Goal: Task Accomplishment & Management: Use online tool/utility

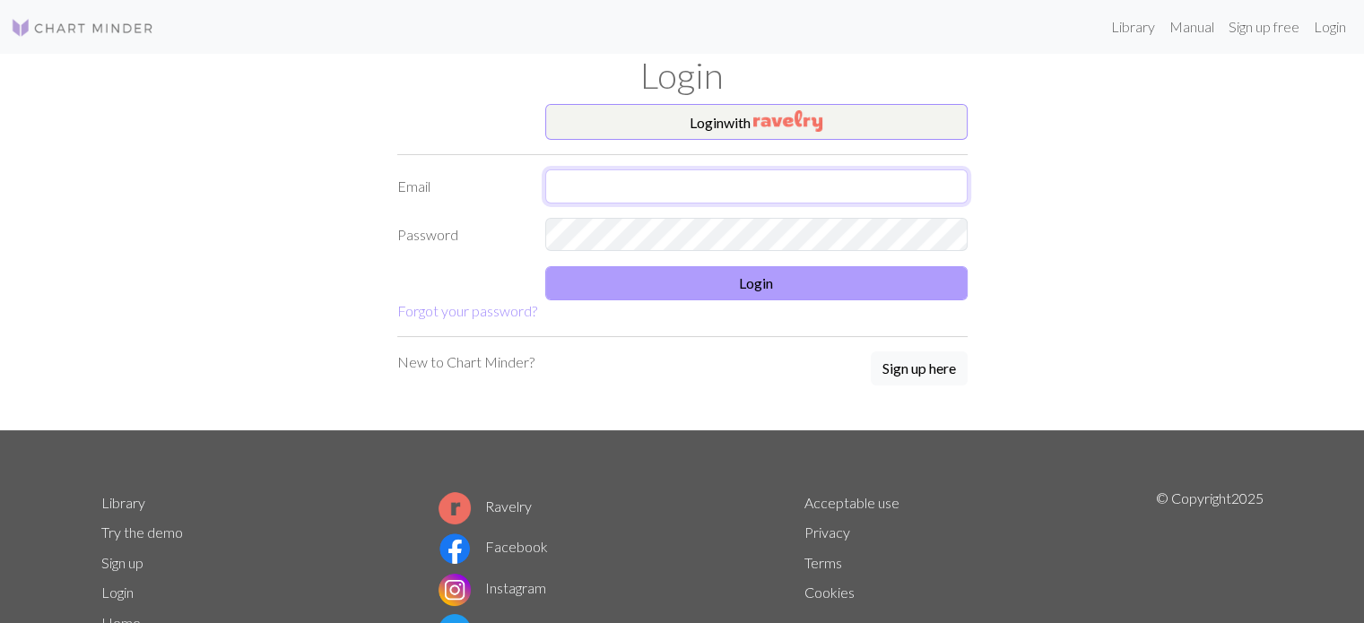
type input "[EMAIL_ADDRESS][DOMAIN_NAME]"
click at [819, 284] on button "Login" at bounding box center [756, 283] width 422 height 34
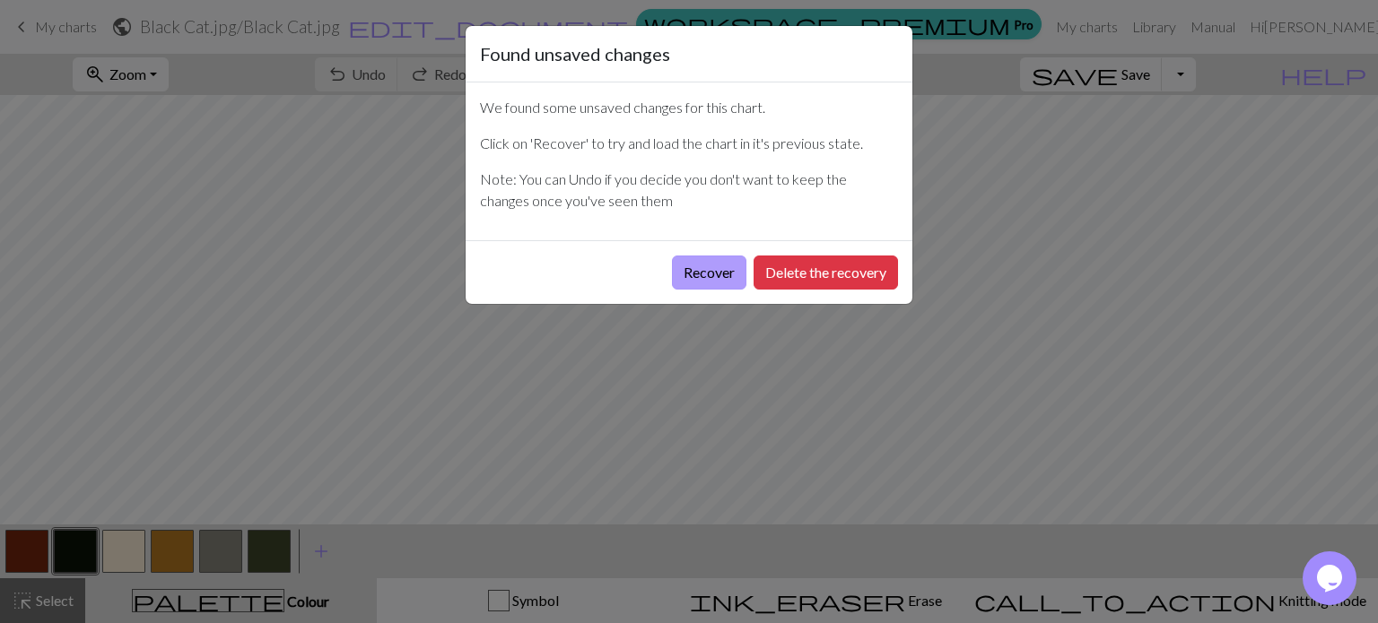
click at [714, 282] on button "Recover" at bounding box center [709, 273] width 74 height 34
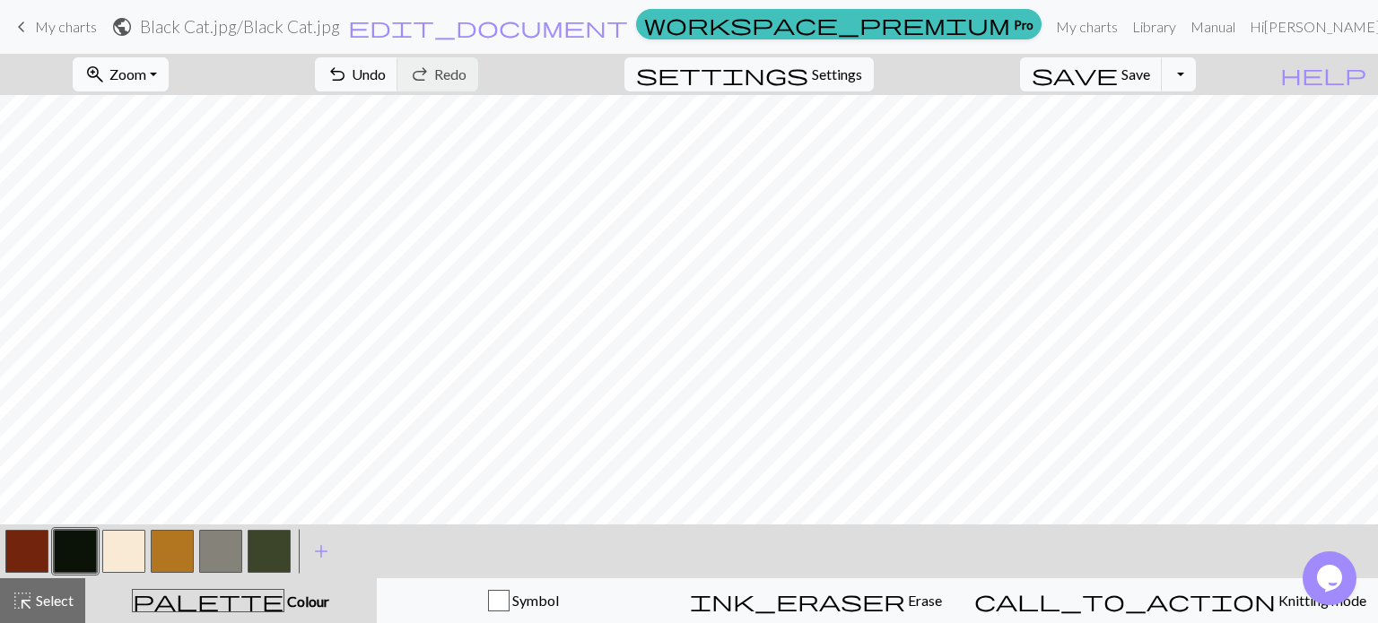
click at [146, 65] on span "Zoom" at bounding box center [127, 73] width 37 height 17
click at [195, 307] on button "200%" at bounding box center [145, 301] width 142 height 29
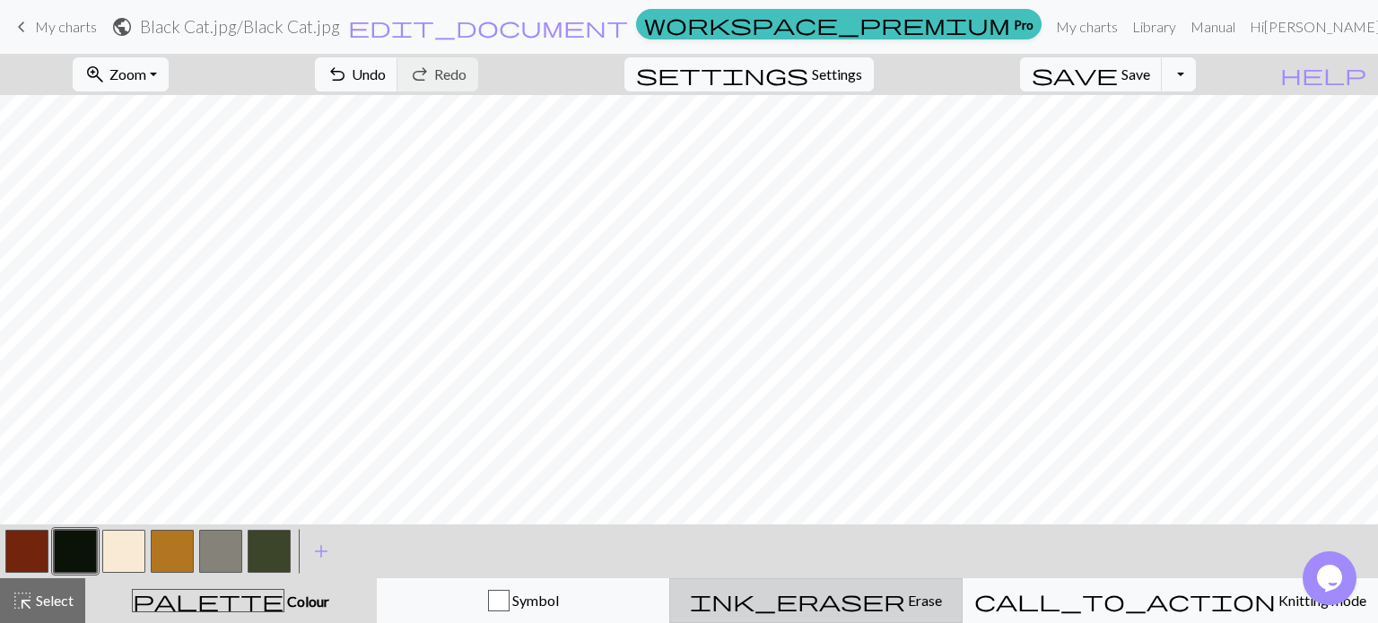
click at [904, 616] on button "ink_eraser Erase Erase" at bounding box center [815, 600] width 293 height 45
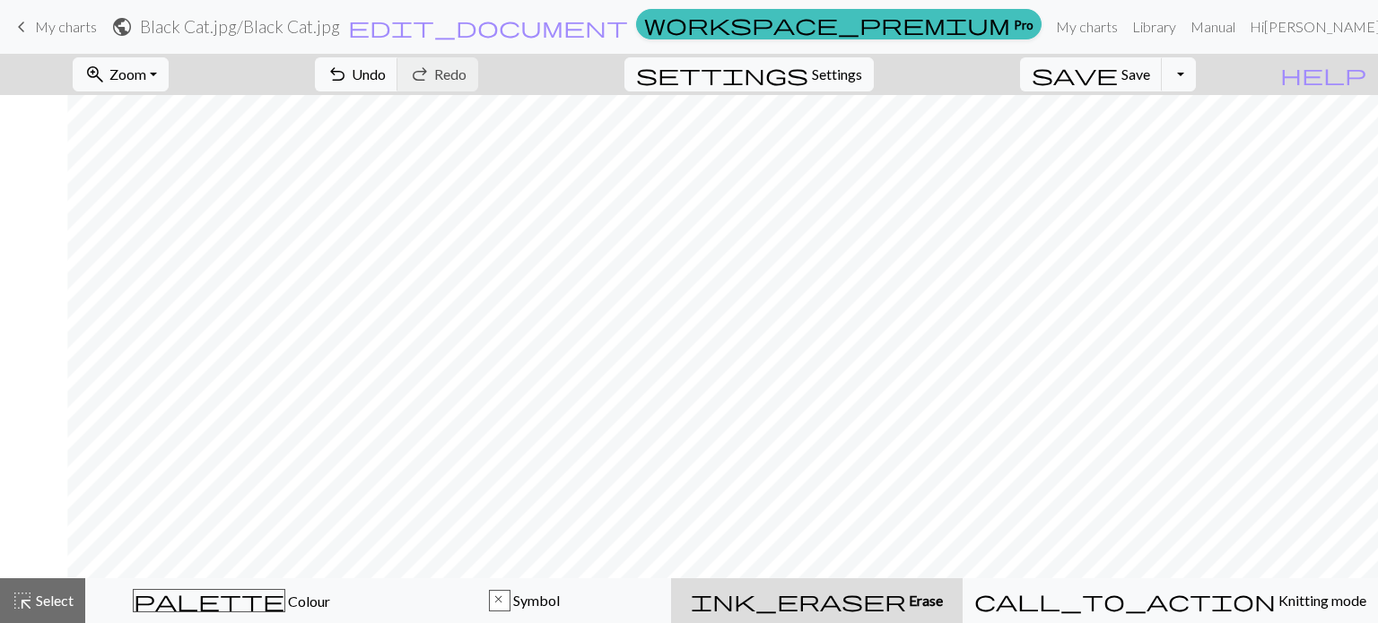
scroll to position [269, 3792]
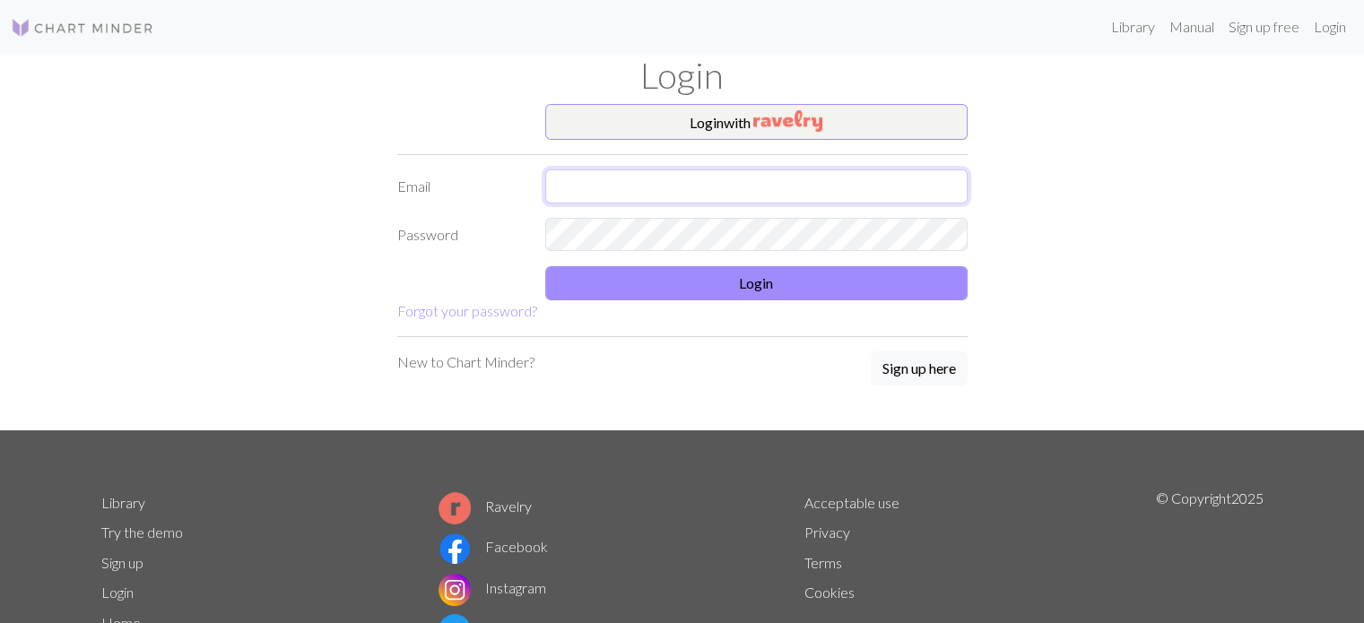
type input "[EMAIL_ADDRESS][DOMAIN_NAME]"
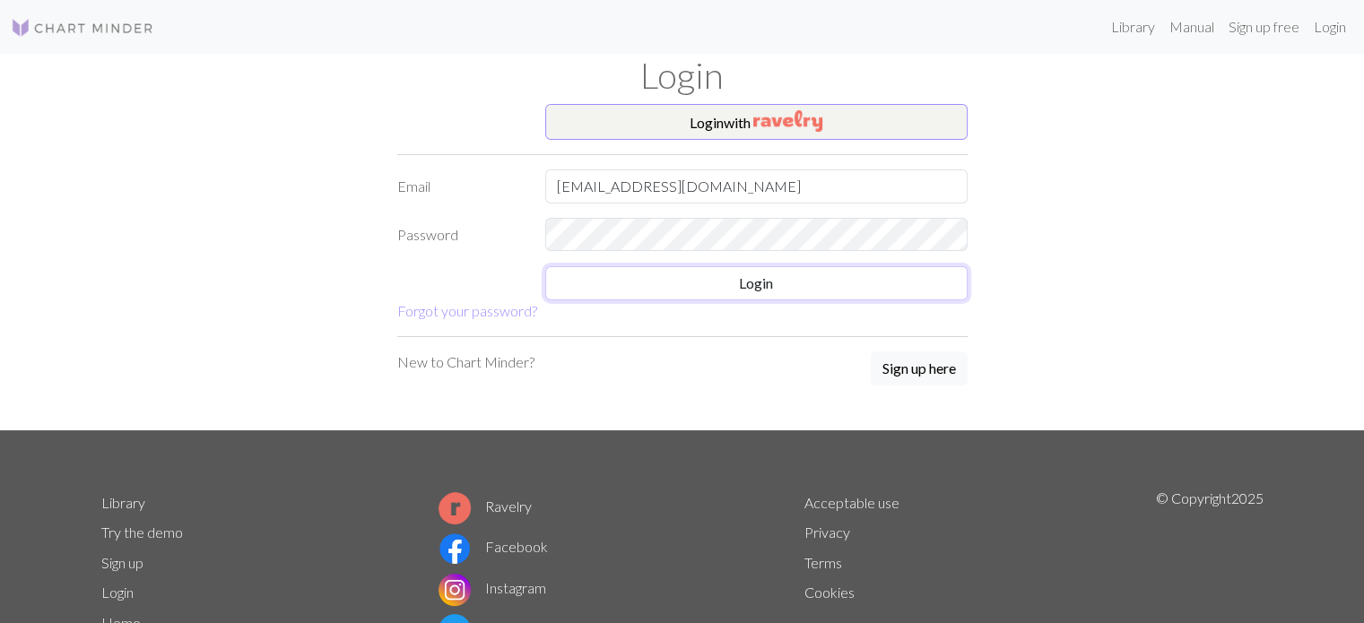
click at [763, 277] on button "Login" at bounding box center [756, 283] width 422 height 34
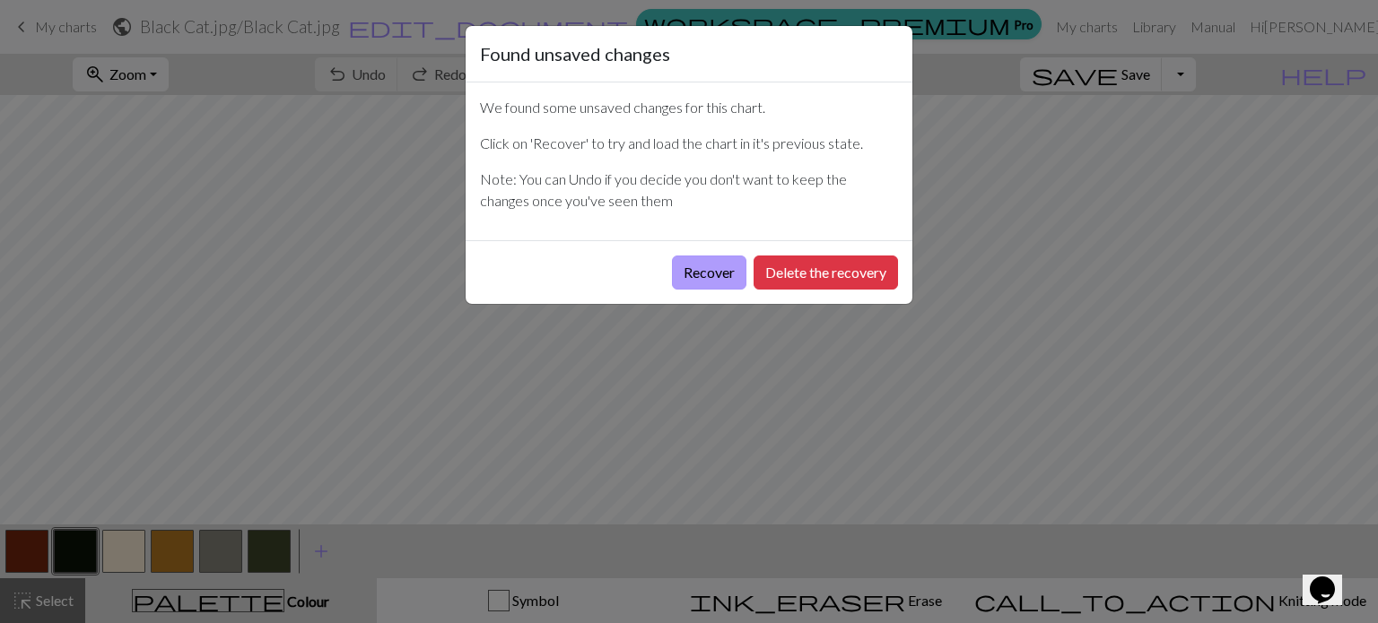
click at [700, 267] on button "Recover" at bounding box center [709, 273] width 74 height 34
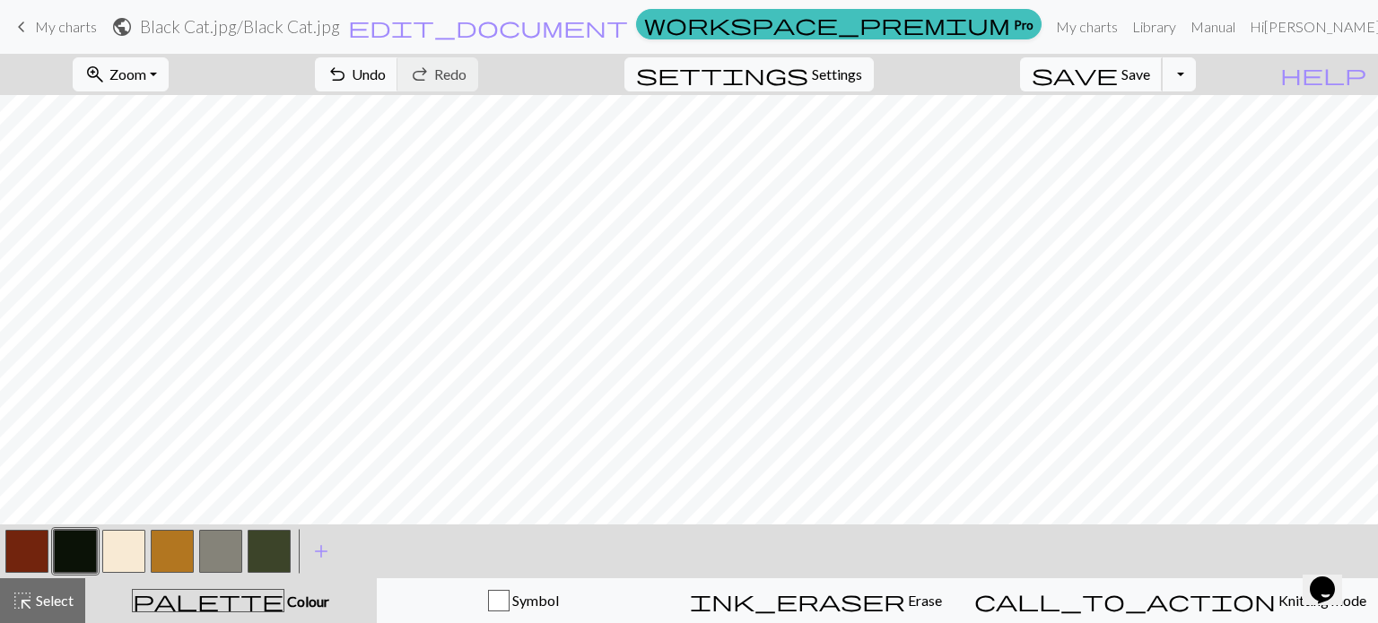
click at [1118, 77] on span "save" at bounding box center [1074, 74] width 86 height 25
